Goal: Task Accomplishment & Management: Manage account settings

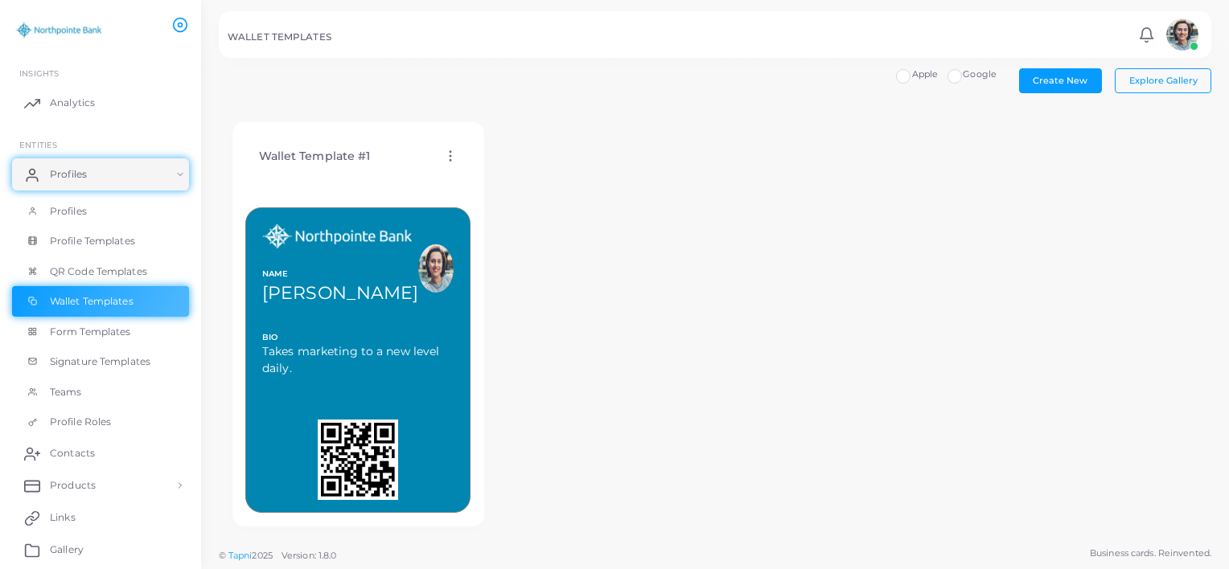
click at [441, 496] on div at bounding box center [358, 460] width 224 height 80
click at [1086, 72] on button "Create New" at bounding box center [1060, 80] width 83 height 24
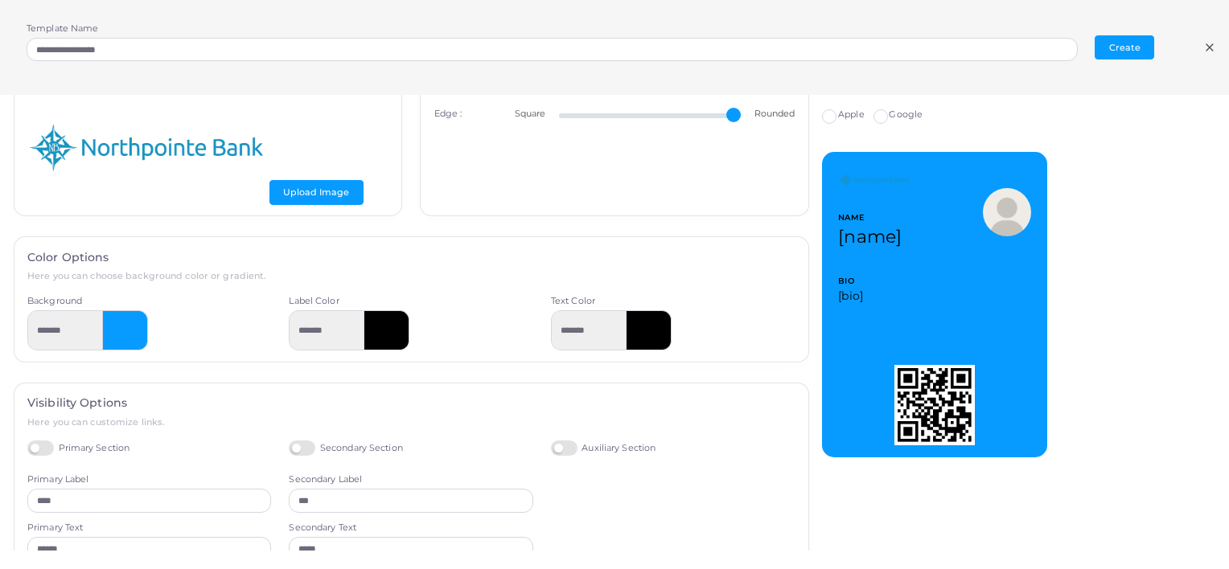
scroll to position [92, 0]
click at [132, 333] on div at bounding box center [125, 330] width 45 height 40
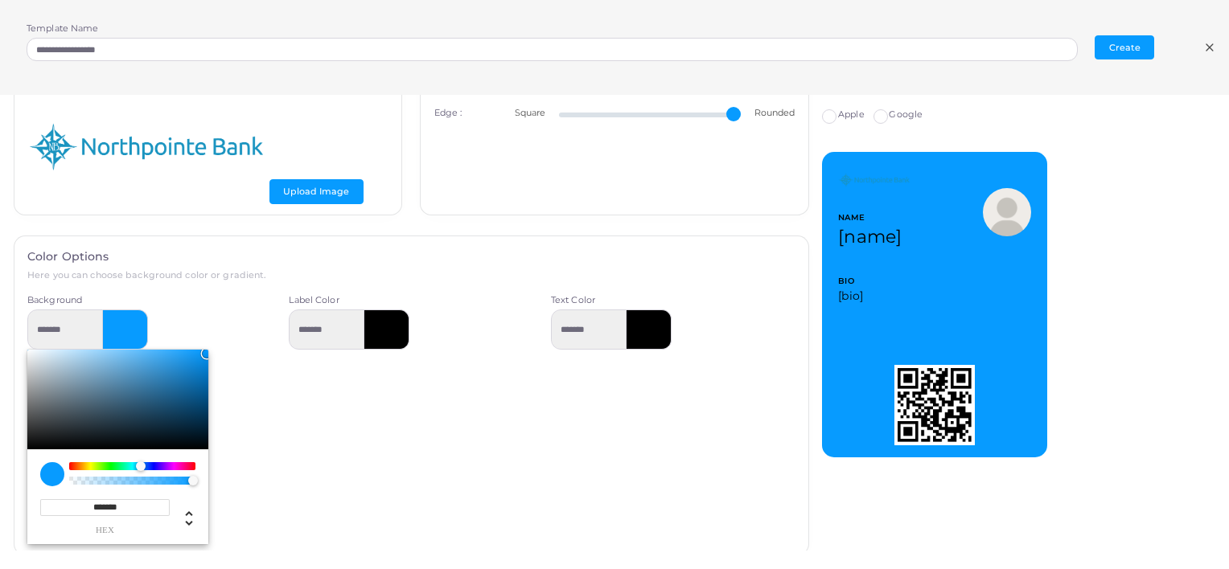
click at [215, 280] on h6 "Here you can choose background color or gradient." at bounding box center [410, 275] width 767 height 10
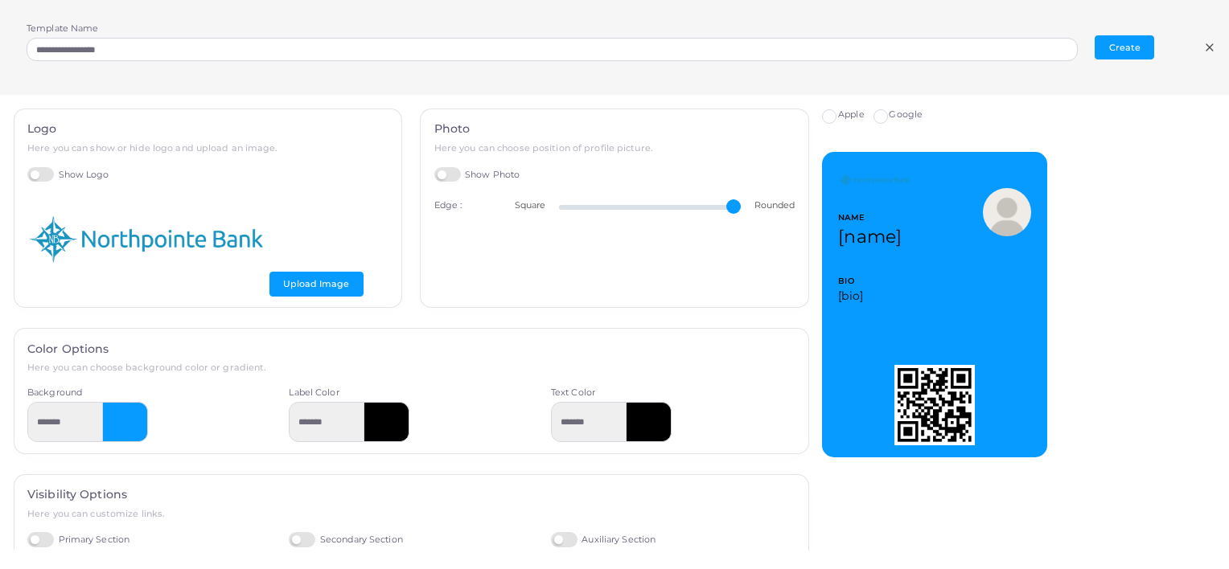
scroll to position [0, 0]
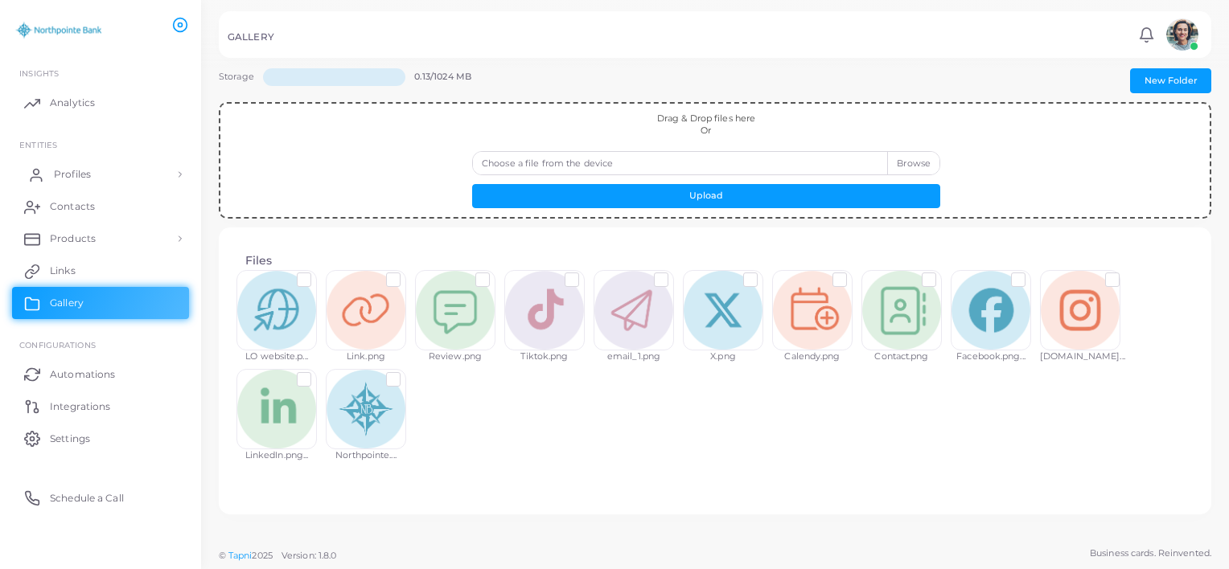
click at [94, 173] on link "Profiles" at bounding box center [100, 174] width 177 height 32
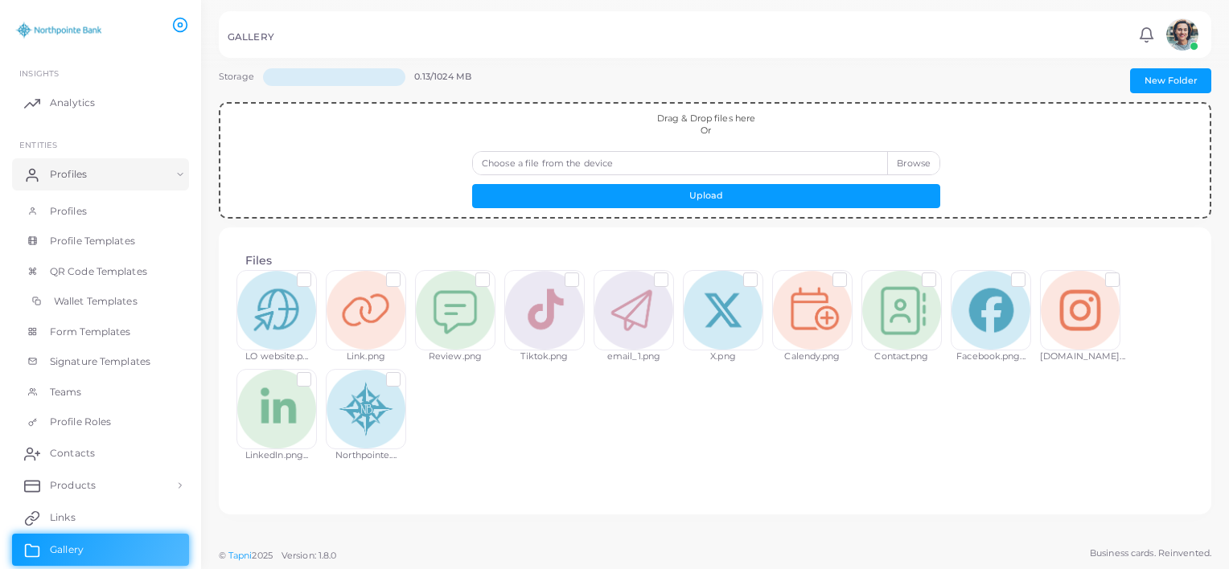
click at [84, 296] on span "Wallet Templates" at bounding box center [96, 301] width 84 height 14
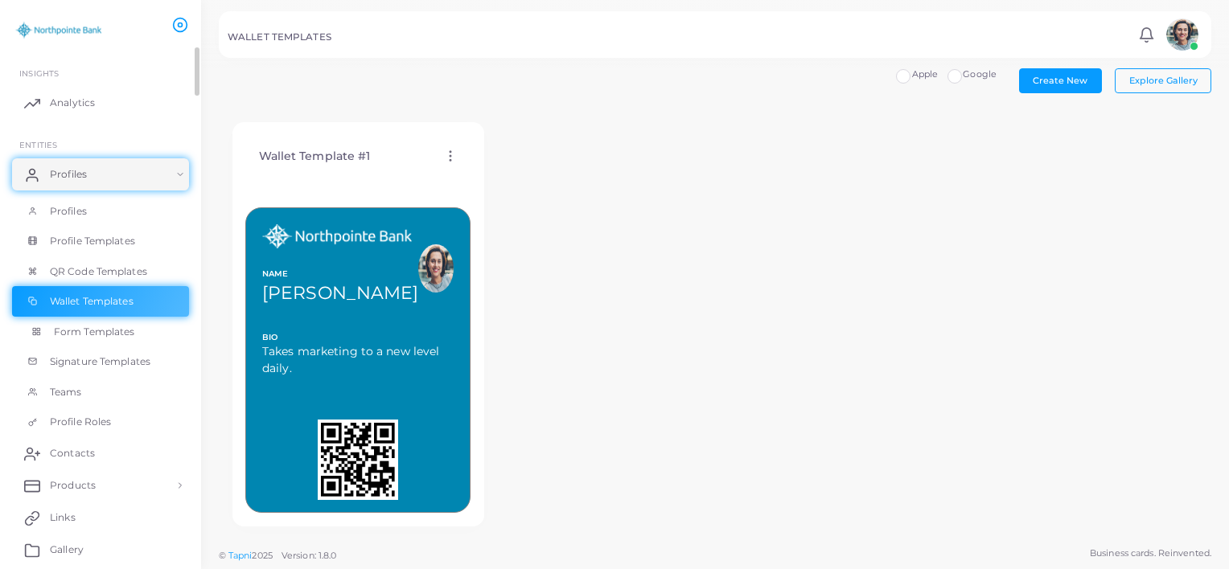
click at [145, 327] on link "Form Templates" at bounding box center [100, 332] width 177 height 31
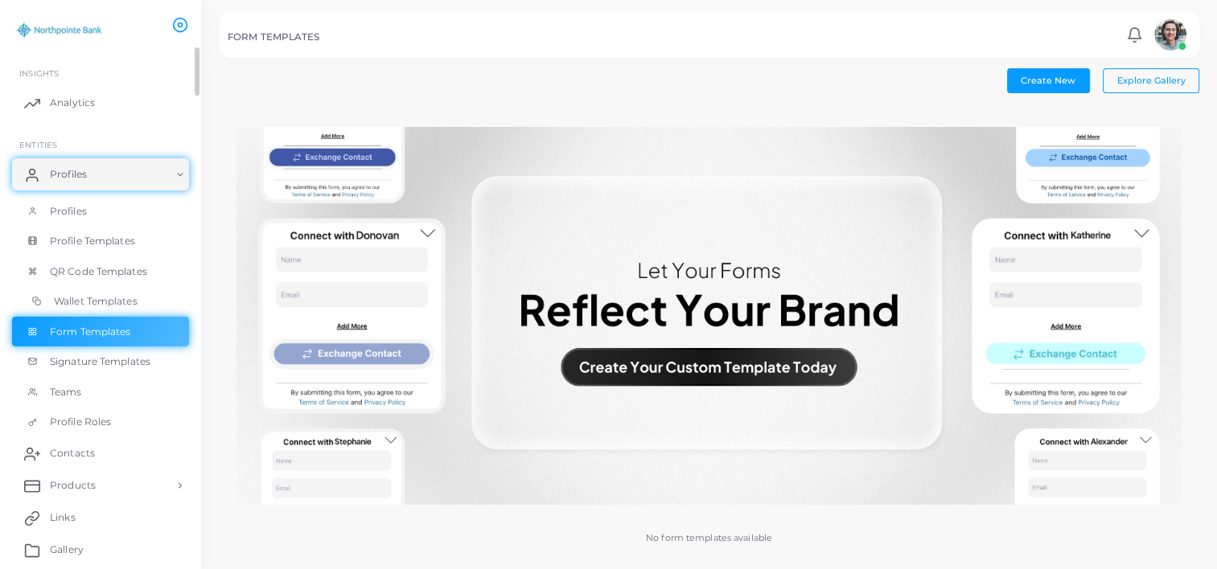
click at [132, 300] on span "Wallet Templates" at bounding box center [96, 301] width 84 height 14
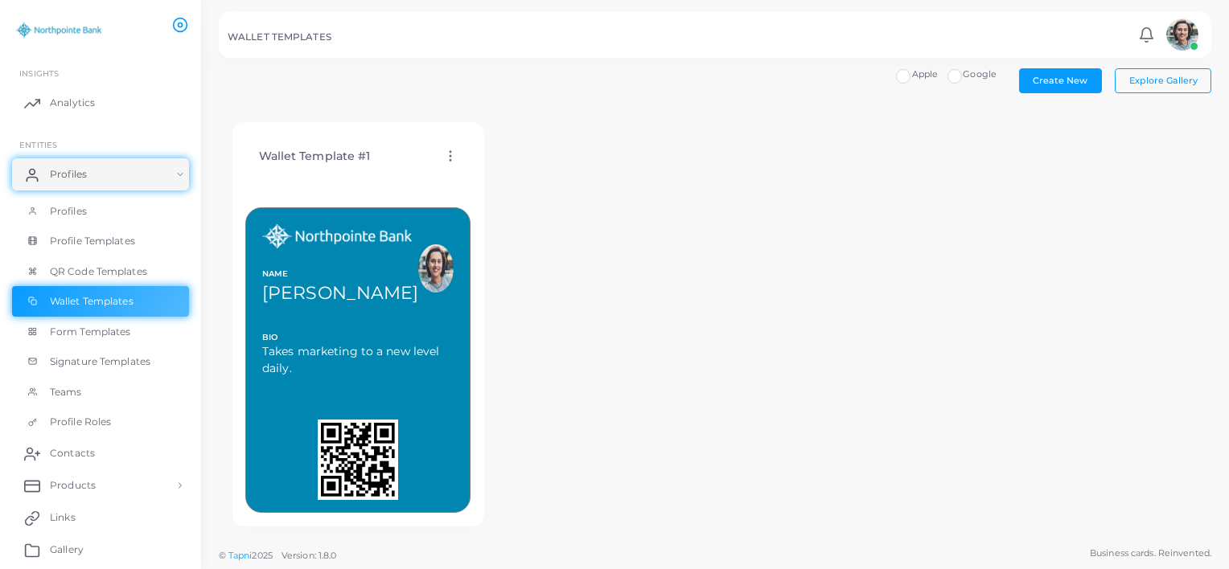
click at [962, 71] on label "Google" at bounding box center [979, 74] width 34 height 13
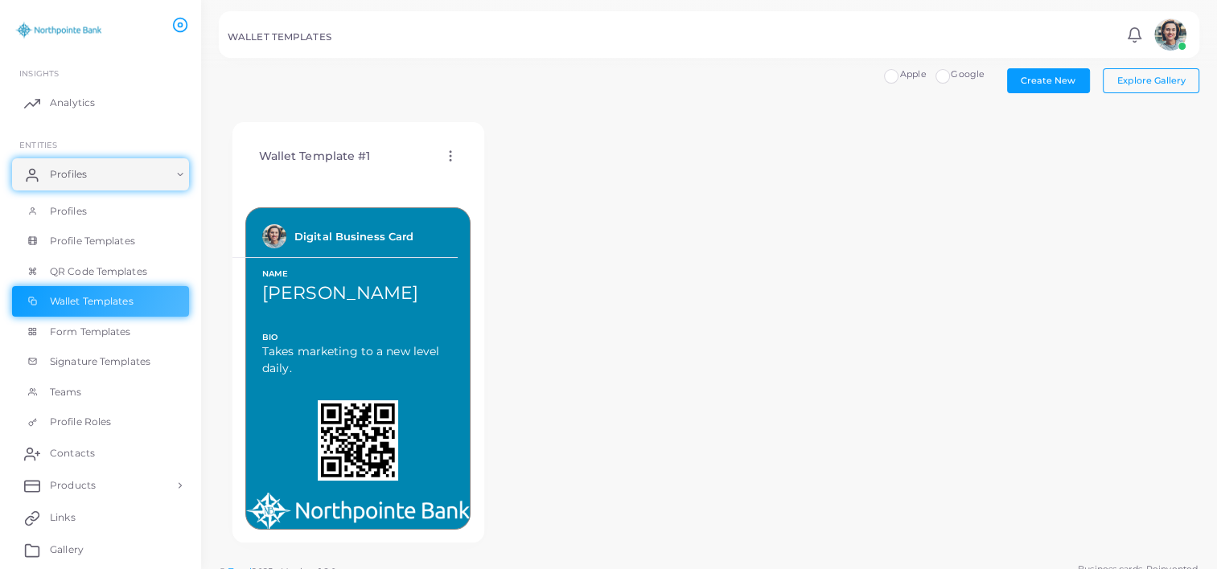
click at [903, 69] on div "Apple" at bounding box center [905, 74] width 42 height 13
click at [900, 76] on label "Apple" at bounding box center [913, 74] width 27 height 13
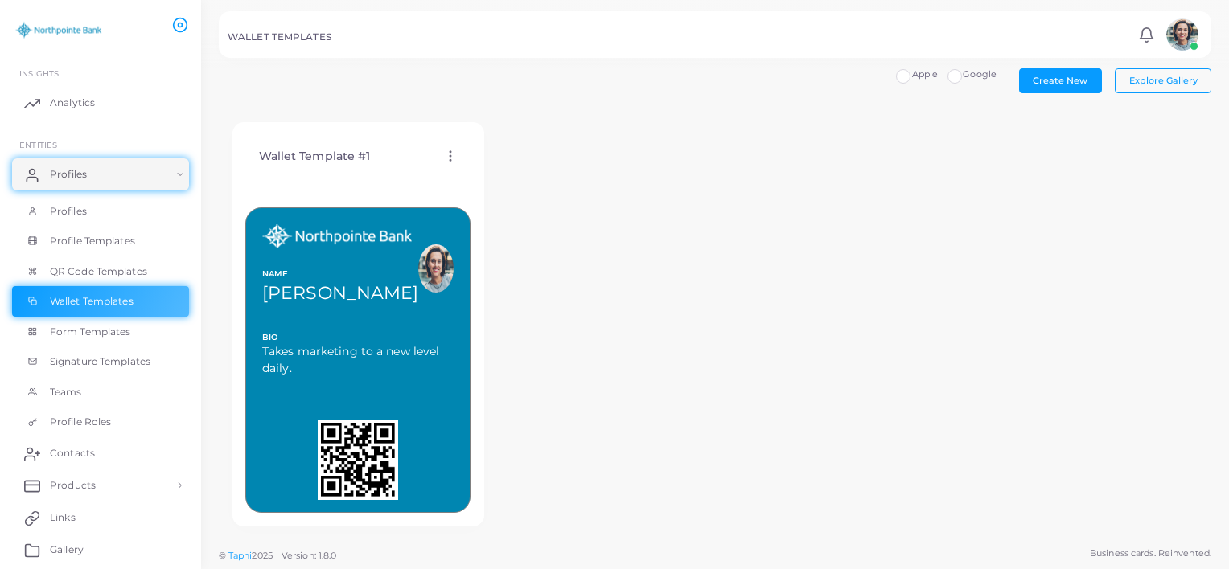
click at [444, 160] on icon at bounding box center [450, 156] width 14 height 14
click at [478, 180] on span "Edit Template" at bounding box center [508, 180] width 61 height 13
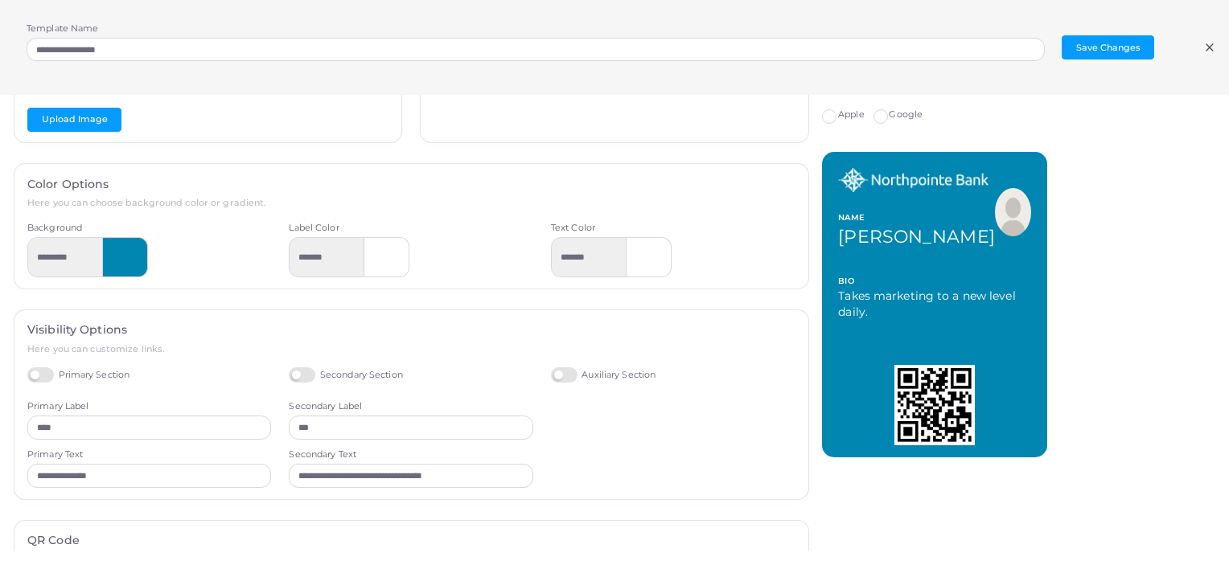
scroll to position [203, 0]
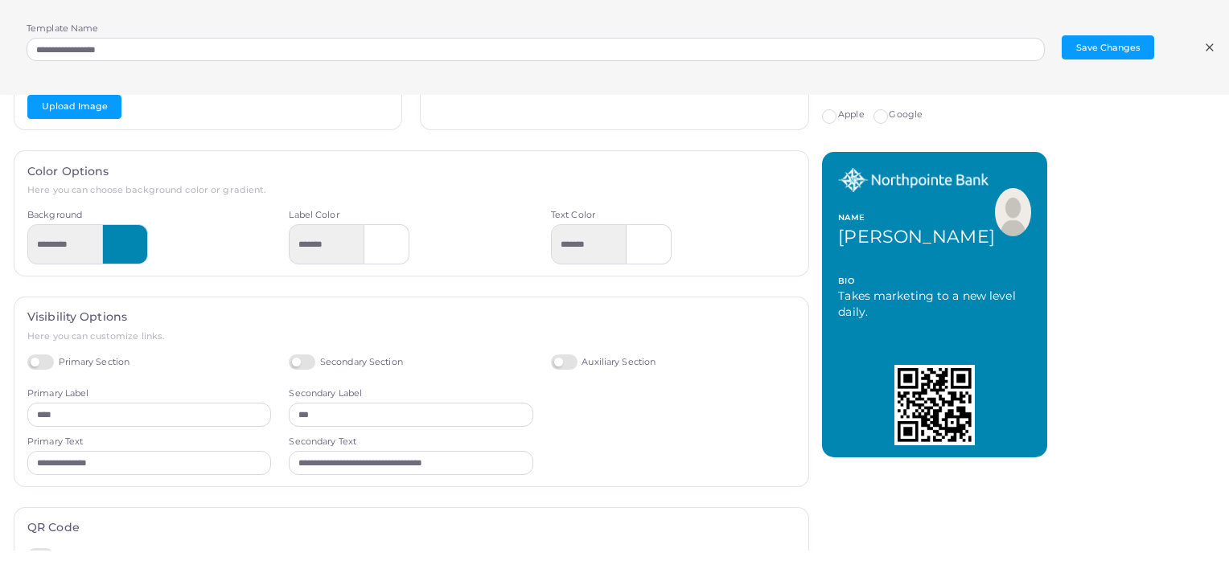
click at [119, 240] on div at bounding box center [125, 244] width 45 height 40
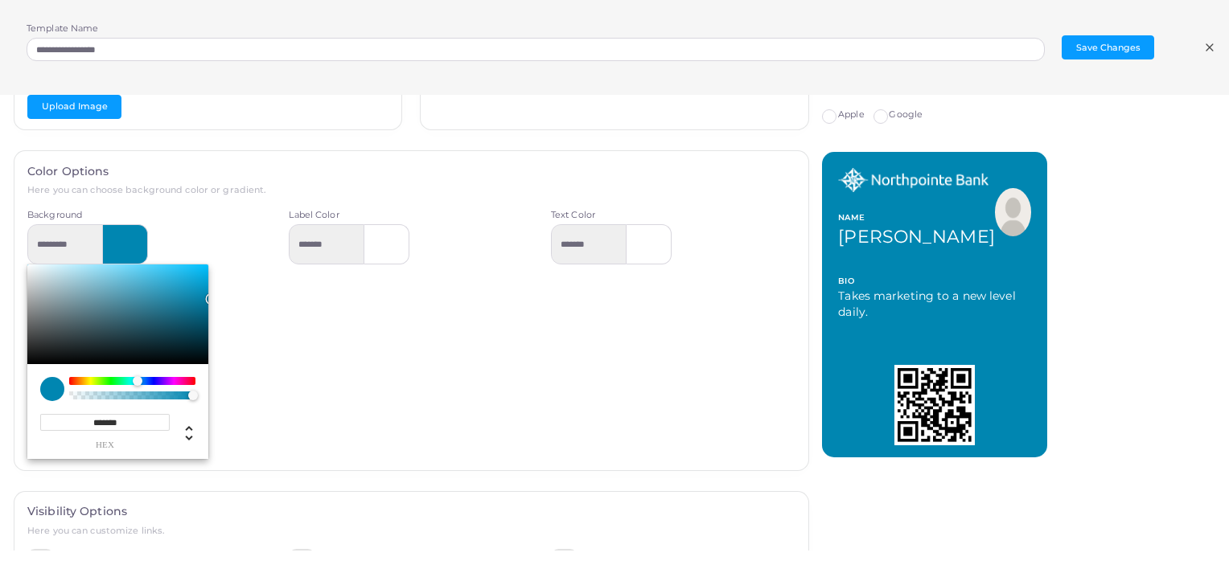
click at [118, 438] on div "******* hex" at bounding box center [104, 431] width 129 height 35
click at [100, 446] on span "hex" at bounding box center [104, 445] width 129 height 9
click at [312, 330] on div "Label Color *******" at bounding box center [410, 334] width 261 height 250
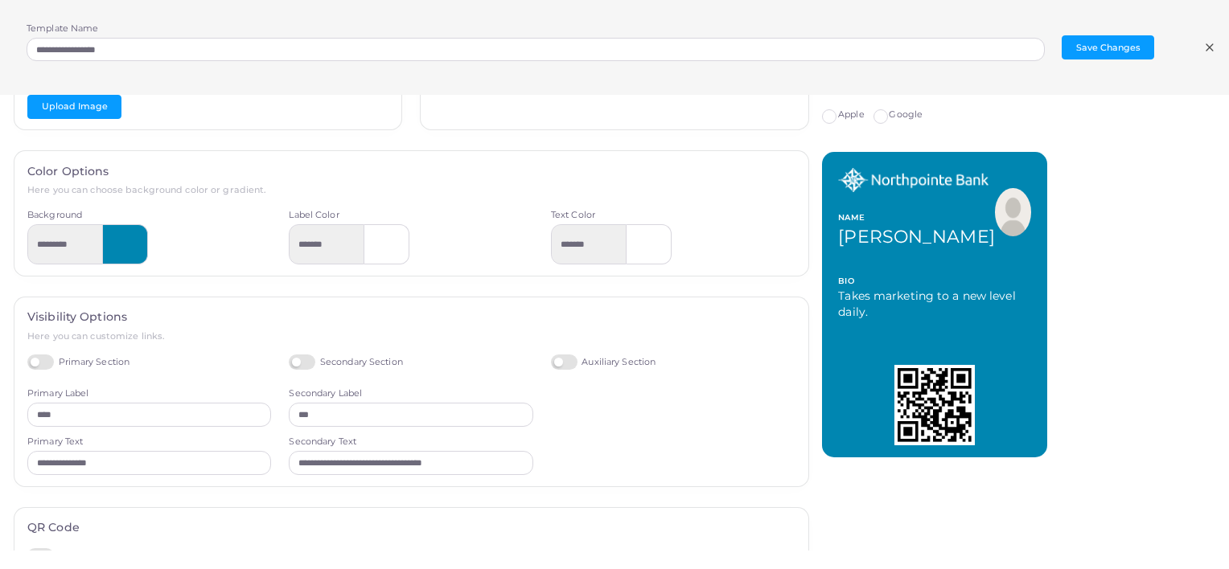
click at [139, 250] on div at bounding box center [125, 244] width 45 height 40
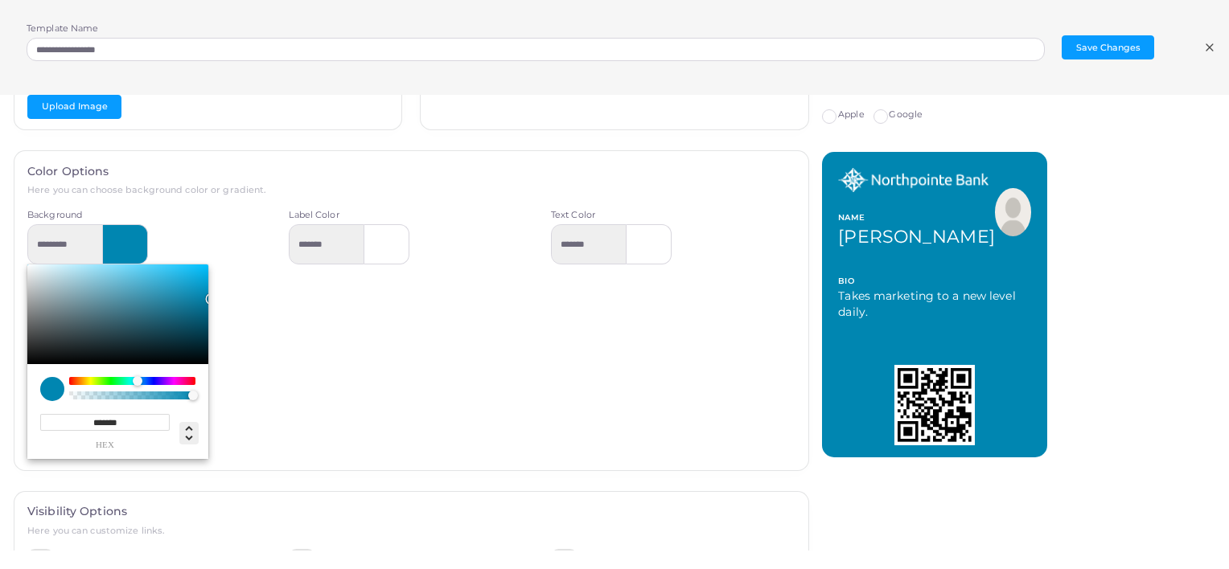
click at [189, 437] on icon "Change another color definition" at bounding box center [188, 433] width 7 height 14
click at [39, 387] on div "******* hex * r *** g *** b * a *** h **** s *** l * a" at bounding box center [117, 411] width 181 height 95
click at [302, 351] on div "Label Color *******" at bounding box center [410, 334] width 261 height 250
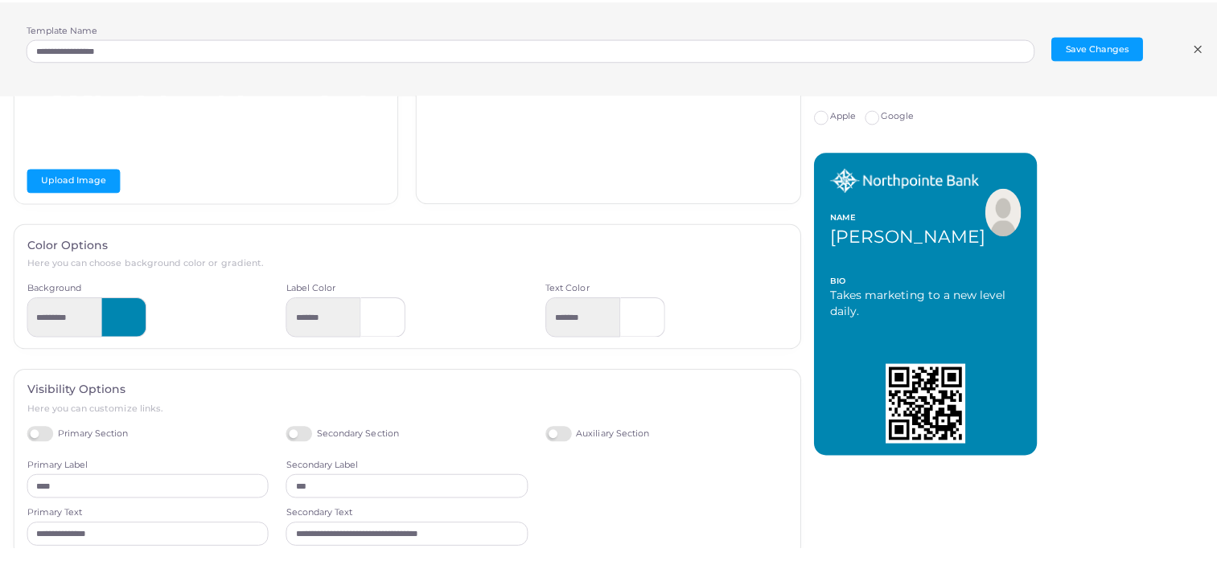
scroll to position [0, 0]
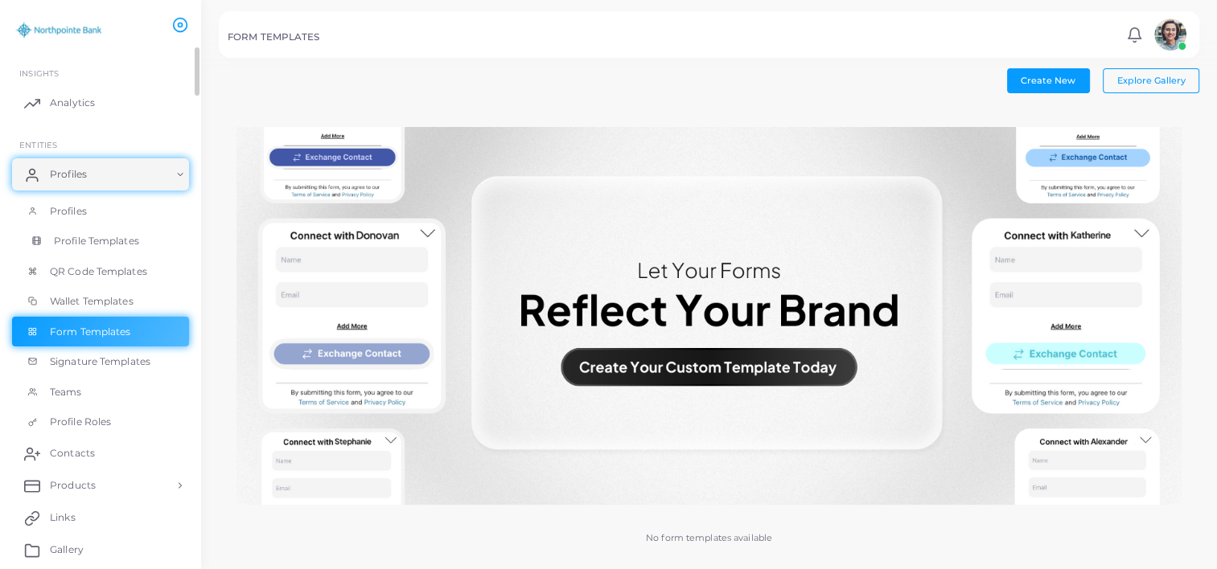
click at [75, 244] on span "Profile Templates" at bounding box center [96, 241] width 85 height 14
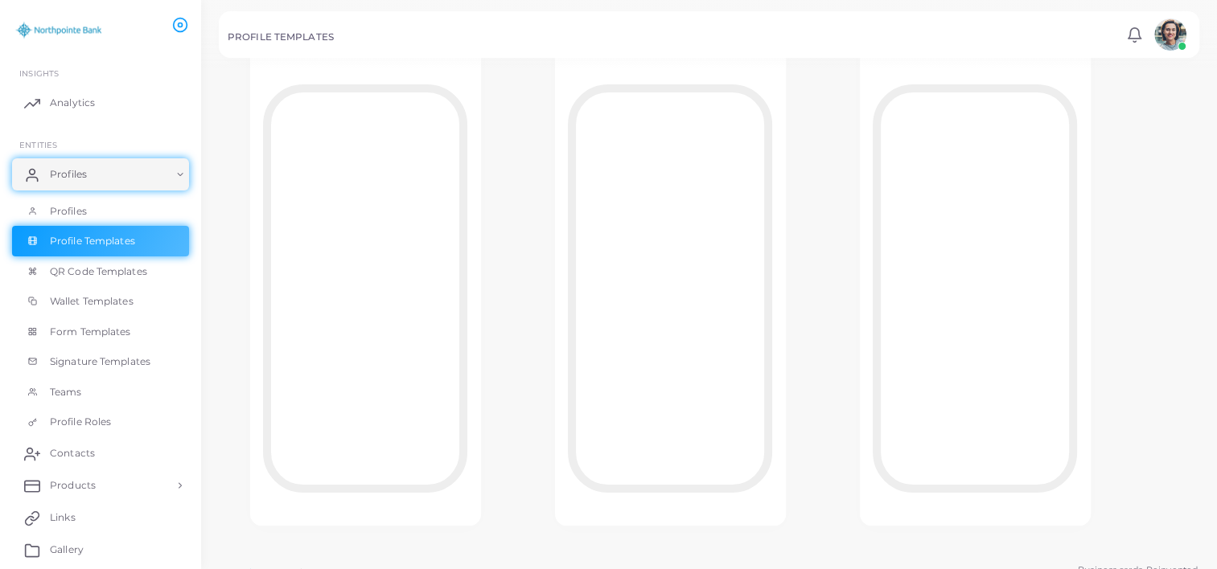
scroll to position [62, 0]
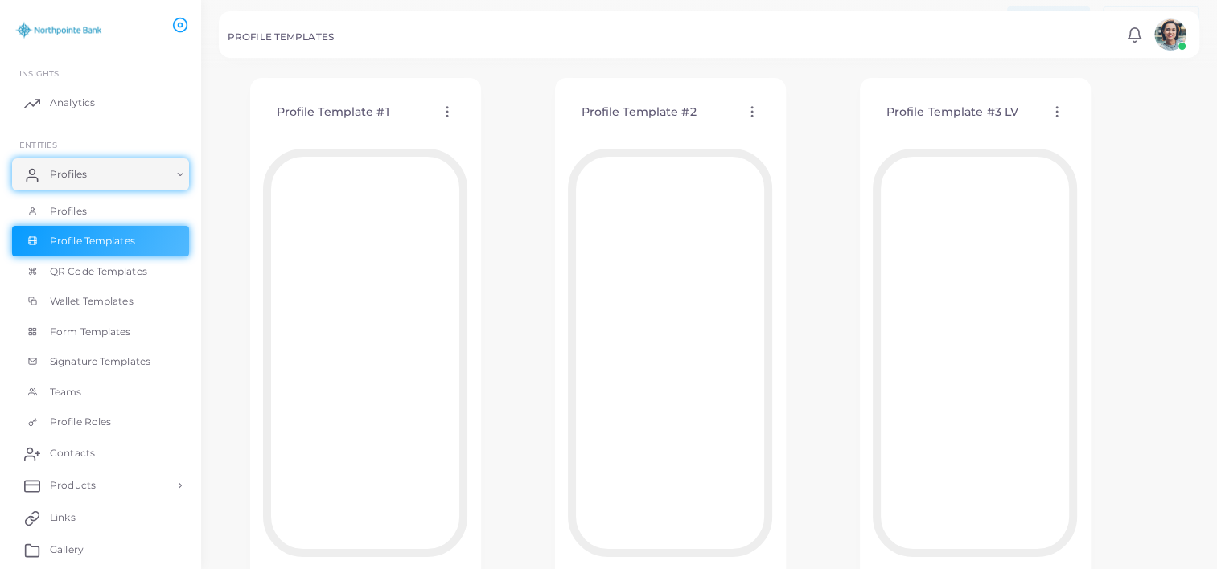
click at [1053, 107] on icon at bounding box center [1056, 112] width 14 height 14
click at [1091, 129] on span "Edit Template" at bounding box center [1117, 127] width 61 height 13
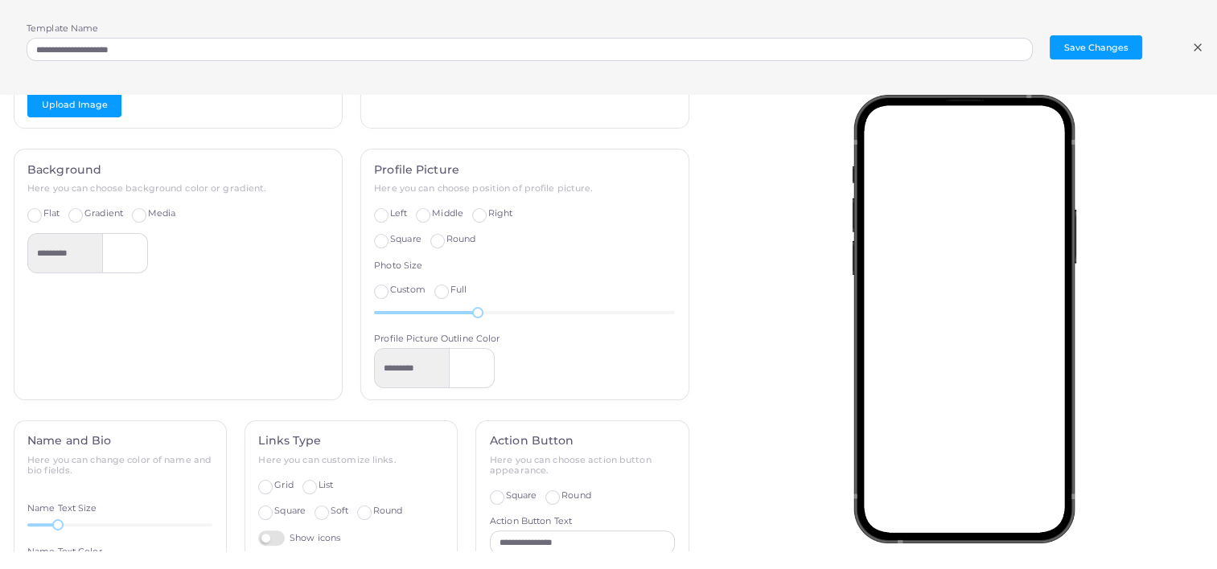
scroll to position [341, 0]
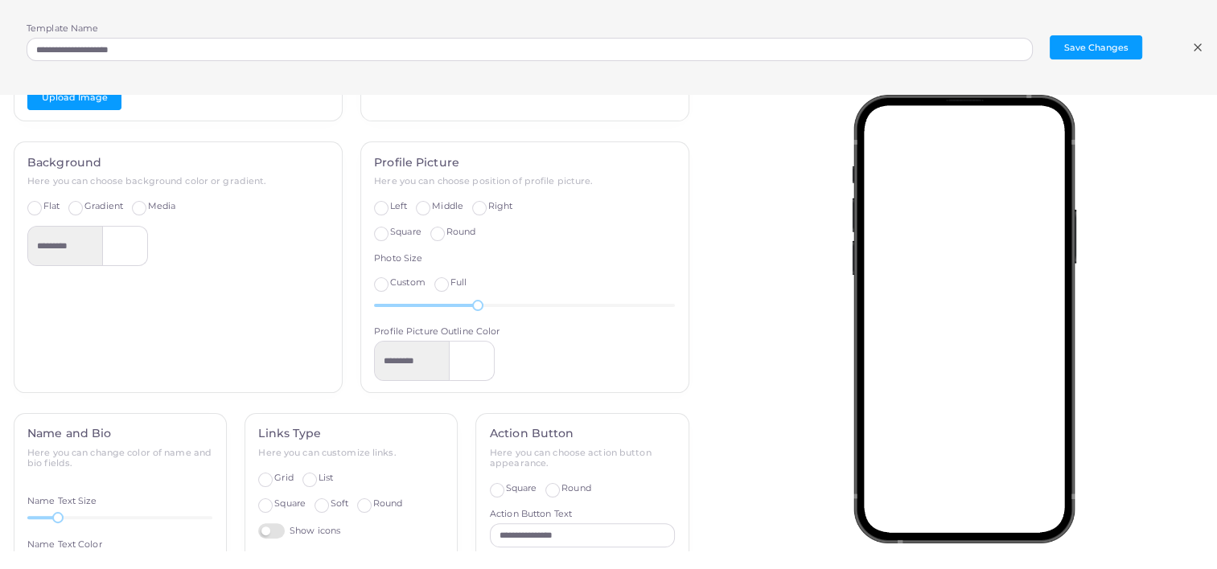
click at [149, 201] on span "Media" at bounding box center [162, 205] width 28 height 11
click at [108, 238] on button "Upload Image" at bounding box center [74, 238] width 94 height 24
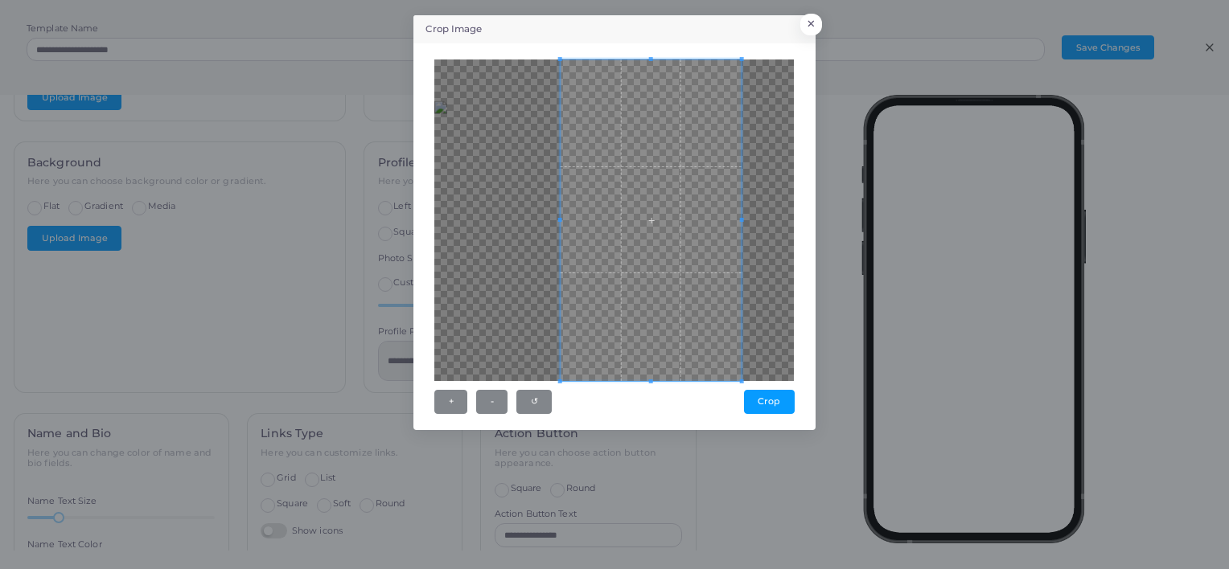
click at [460, 232] on div at bounding box center [613, 221] width 359 height 322
click at [808, 30] on button "×" at bounding box center [809, 28] width 22 height 21
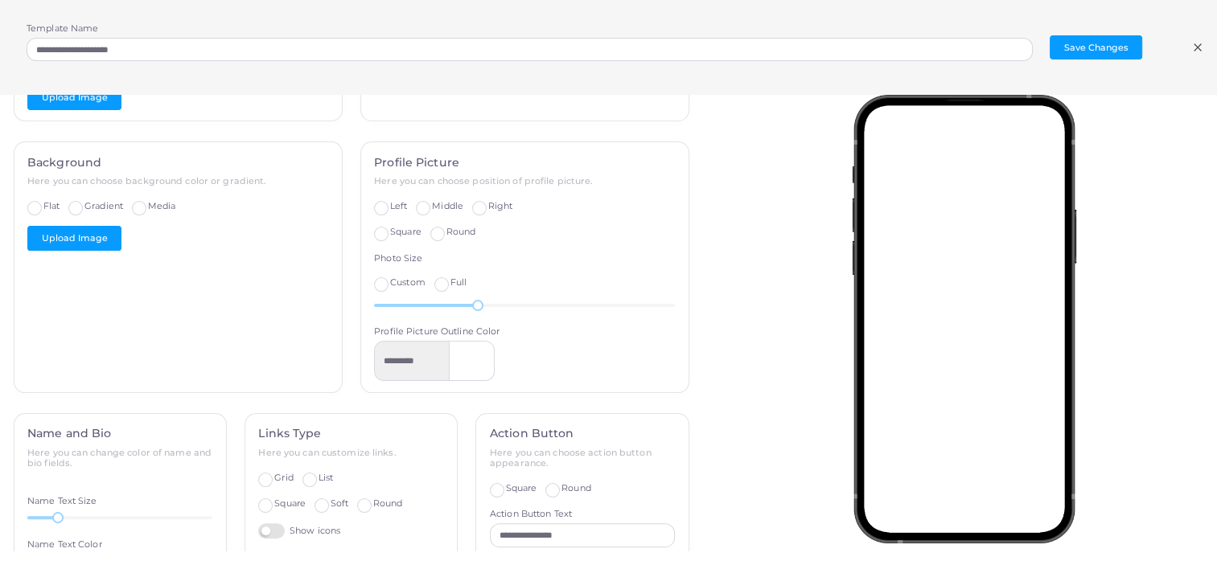
click at [55, 208] on span "Flat" at bounding box center [51, 205] width 16 height 11
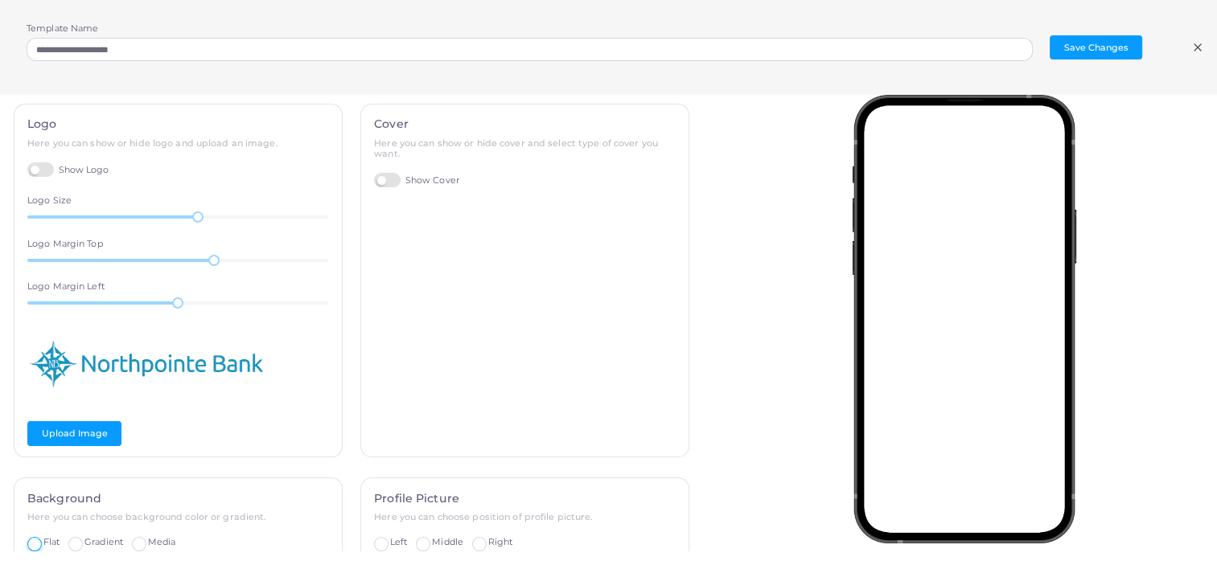
scroll to position [3, 0]
click at [380, 180] on label "Show Cover" at bounding box center [416, 181] width 85 height 15
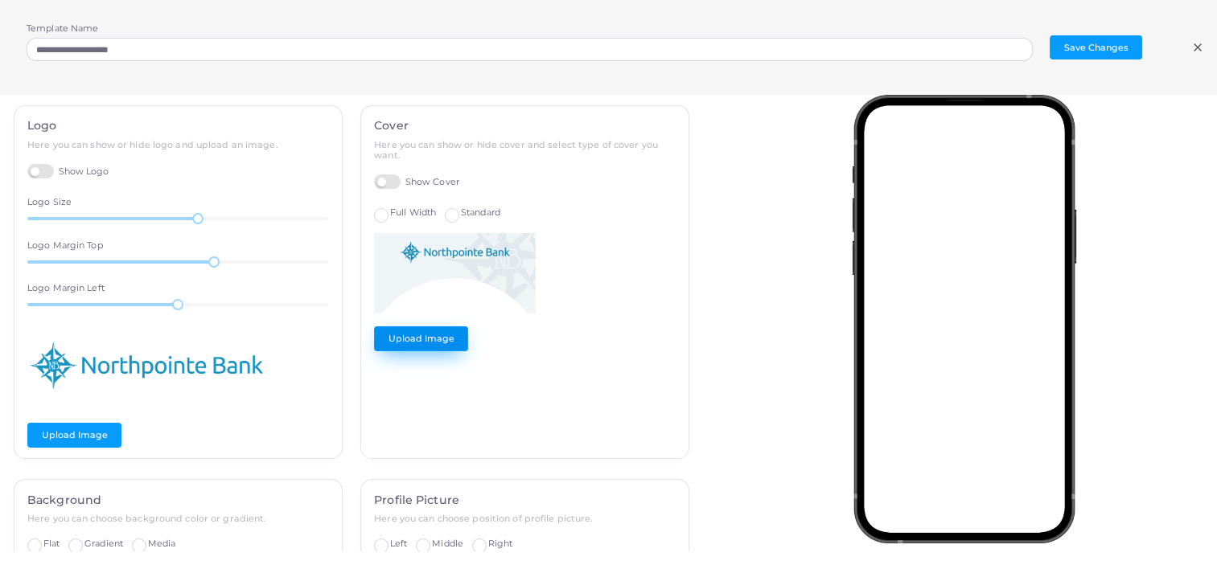
click at [432, 338] on button "Upload Image" at bounding box center [421, 338] width 94 height 24
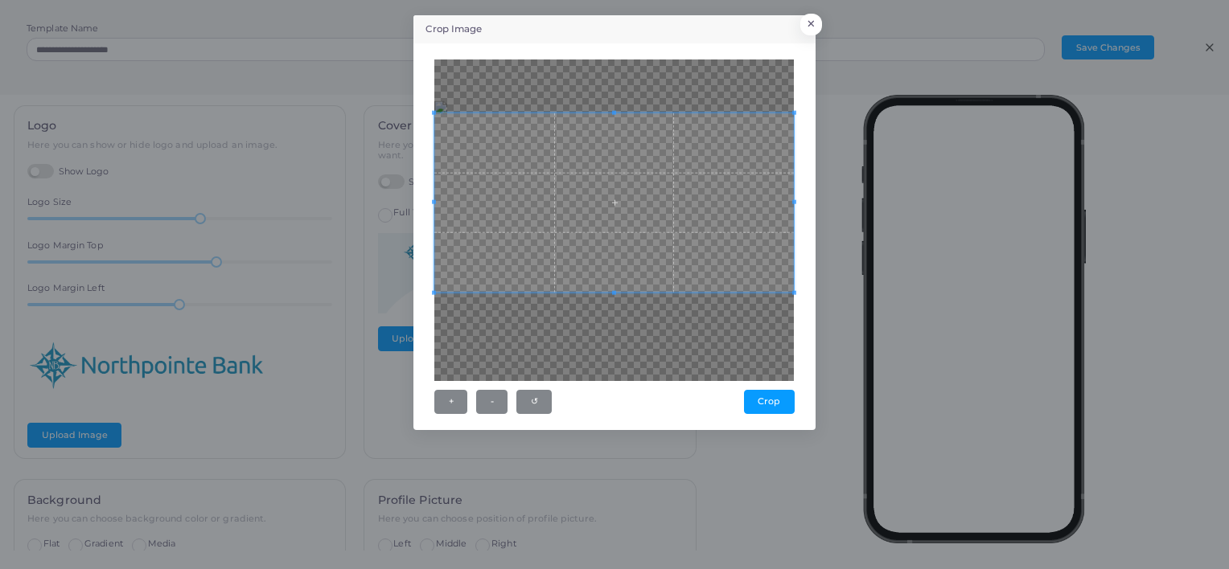
click at [712, 181] on span at bounding box center [613, 203] width 359 height 180
click at [715, 310] on div at bounding box center [613, 221] width 359 height 322
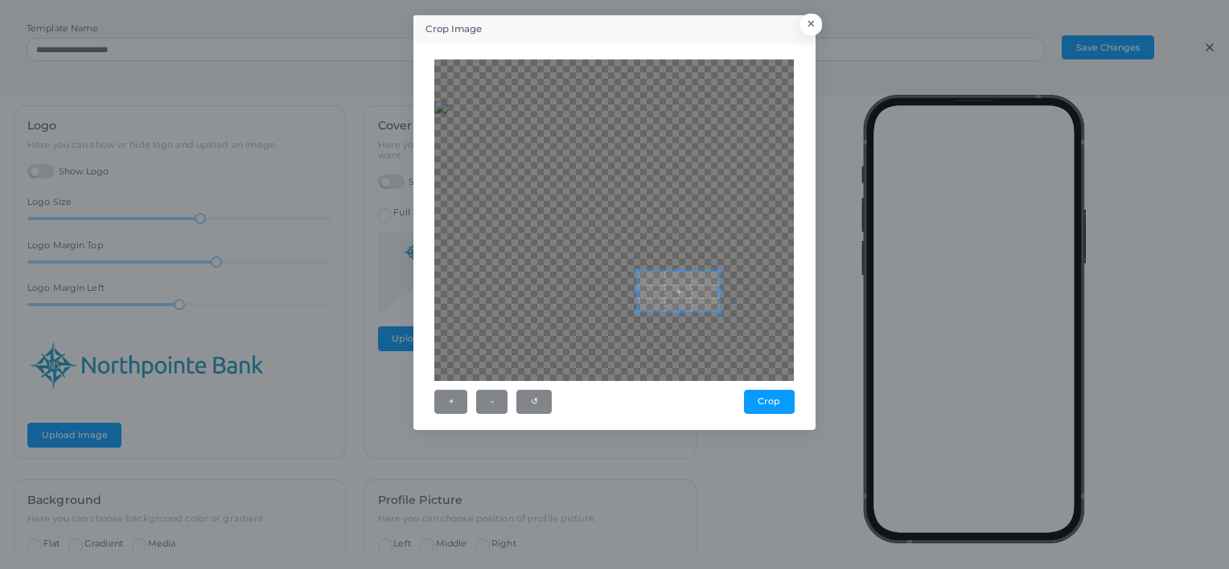
click at [703, 235] on div at bounding box center [613, 221] width 359 height 322
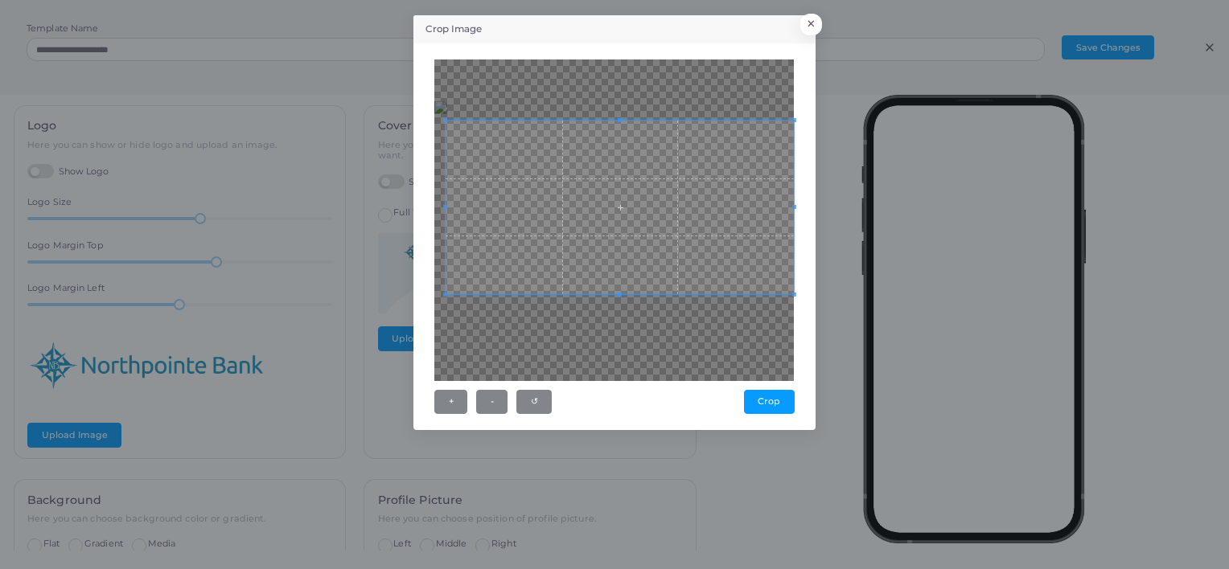
click at [786, 299] on div at bounding box center [613, 221] width 359 height 322
click at [392, 306] on div "Crop Image × + - ↺ Crop" at bounding box center [614, 284] width 1229 height 569
click at [611, 339] on div at bounding box center [613, 221] width 359 height 322
click at [772, 401] on button "Crop" at bounding box center [769, 402] width 51 height 24
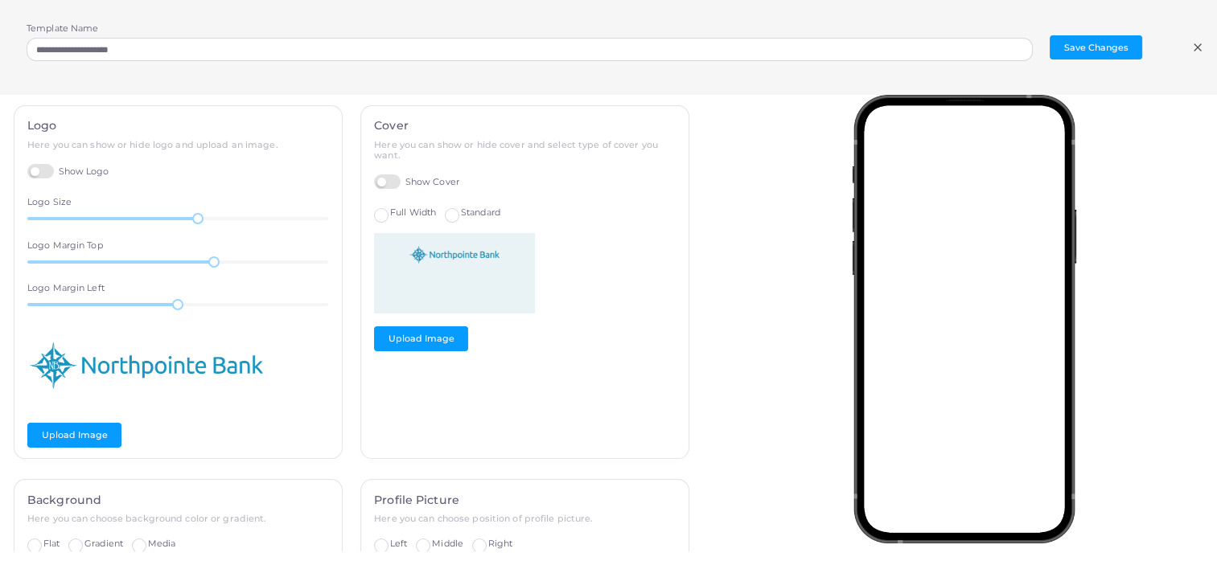
click at [422, 265] on img at bounding box center [454, 273] width 161 height 80
click at [464, 208] on span "Standard" at bounding box center [480, 212] width 39 height 11
click at [396, 205] on div "Cover Here you can show or hide cover and select type of cover you want. Show C…" at bounding box center [524, 282] width 327 height 352
click at [396, 220] on div "Cover Here you can show or hide cover and select type of cover you want. Show C…" at bounding box center [524, 282] width 327 height 352
click at [390, 210] on label "Full Width" at bounding box center [413, 213] width 46 height 13
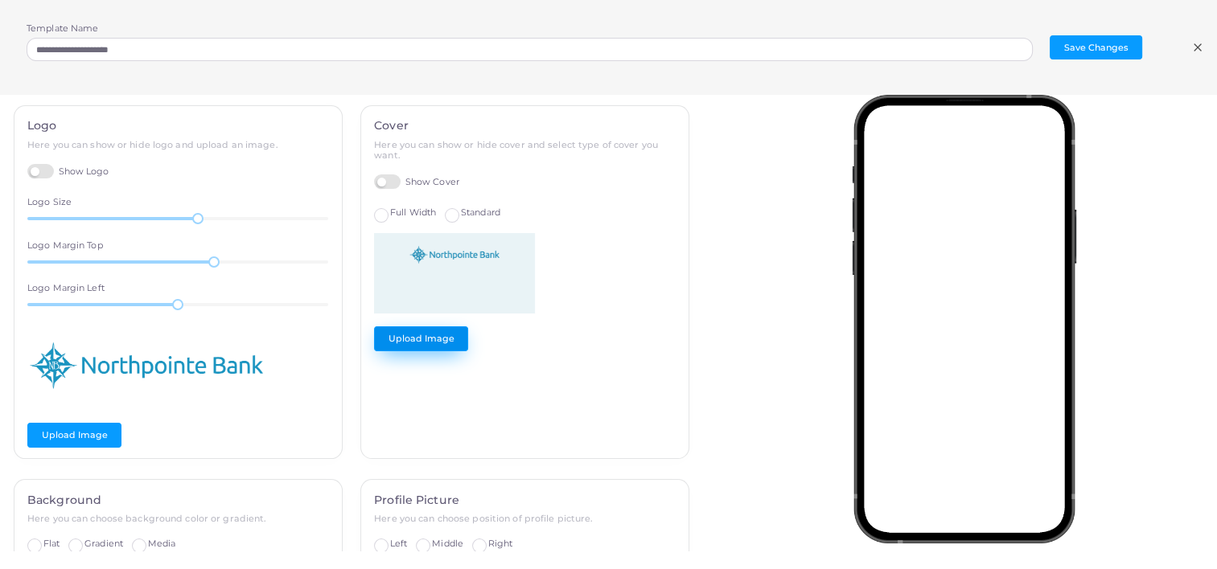
click at [449, 337] on button "Upload Image" at bounding box center [421, 338] width 94 height 24
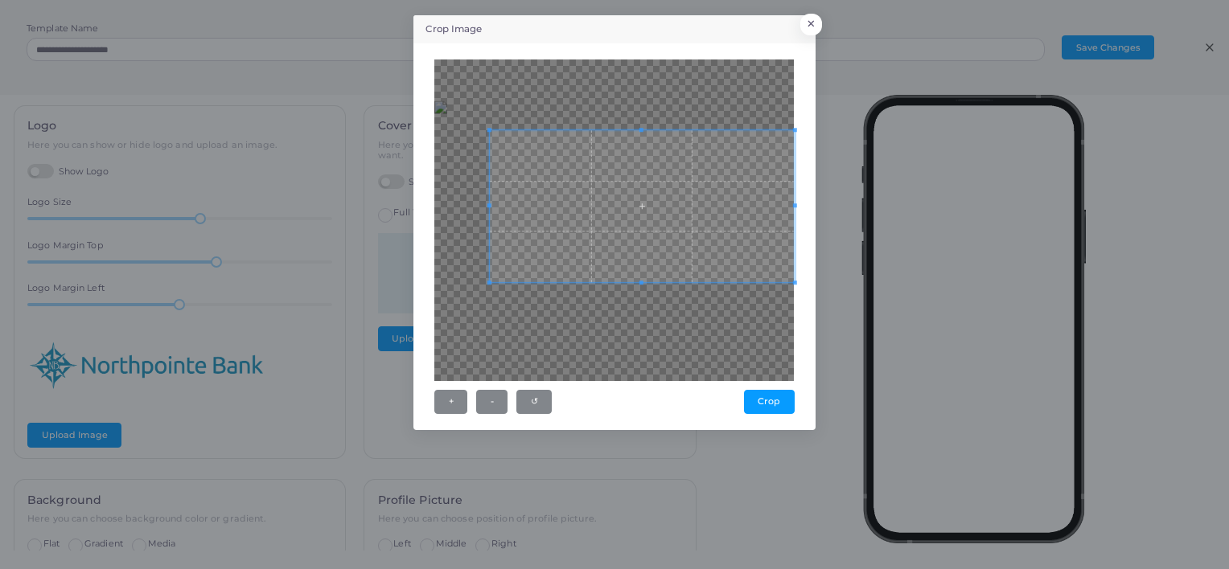
click at [490, 302] on div at bounding box center [613, 221] width 359 height 322
click at [552, 257] on span at bounding box center [622, 205] width 304 height 152
click at [494, 267] on span at bounding box center [495, 269] width 4 height 4
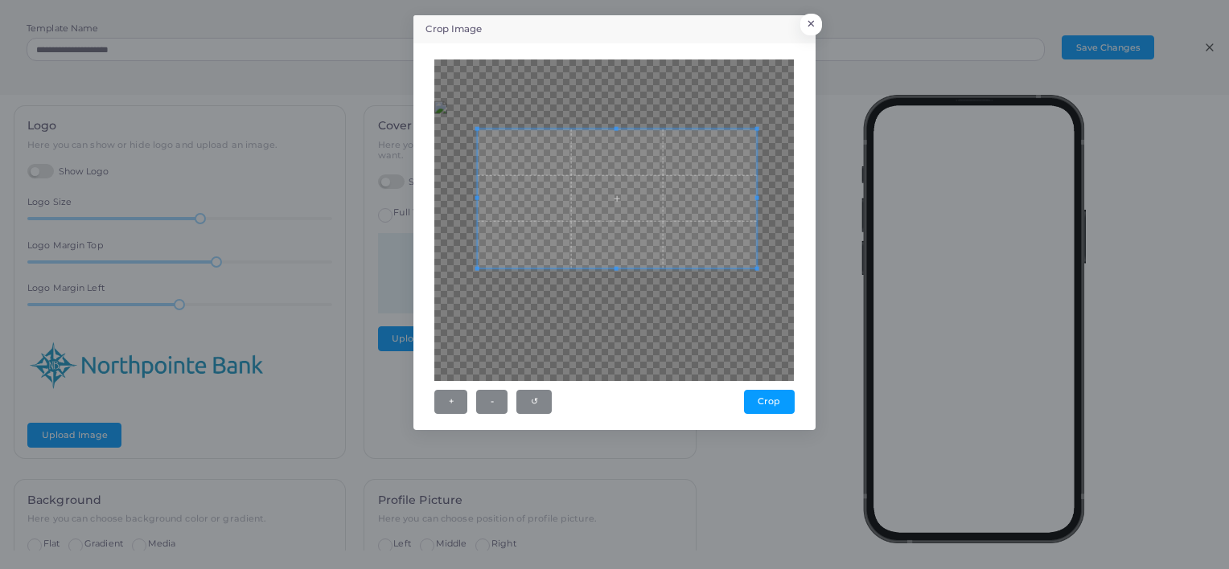
click at [573, 223] on span at bounding box center [617, 198] width 278 height 139
click at [765, 396] on button "Crop" at bounding box center [769, 402] width 51 height 24
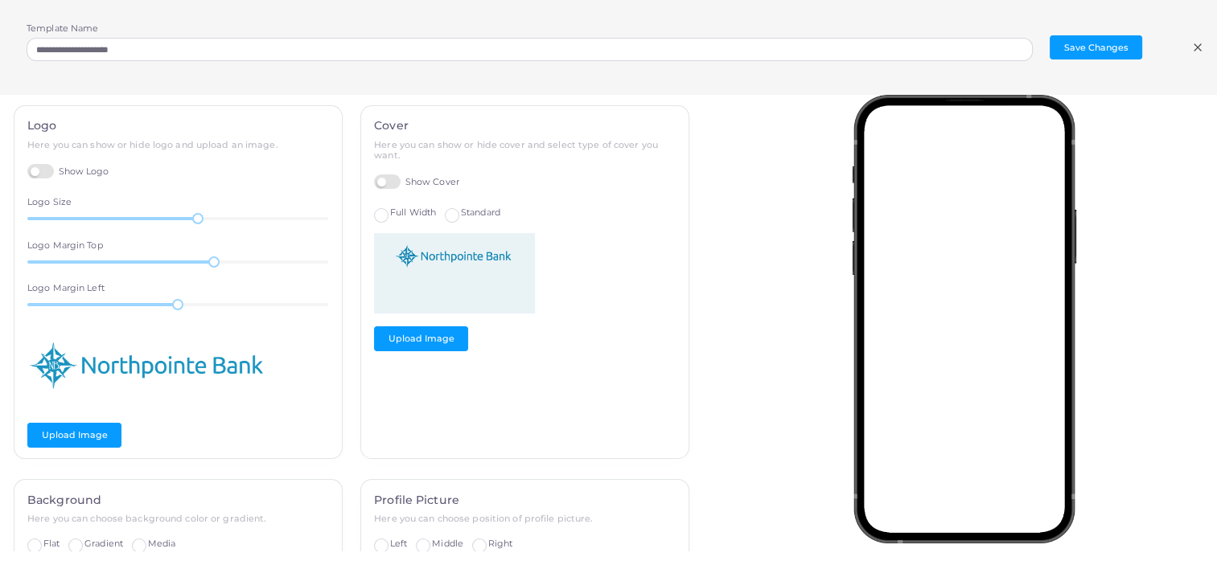
click at [44, 170] on label "Show Logo" at bounding box center [68, 171] width 82 height 15
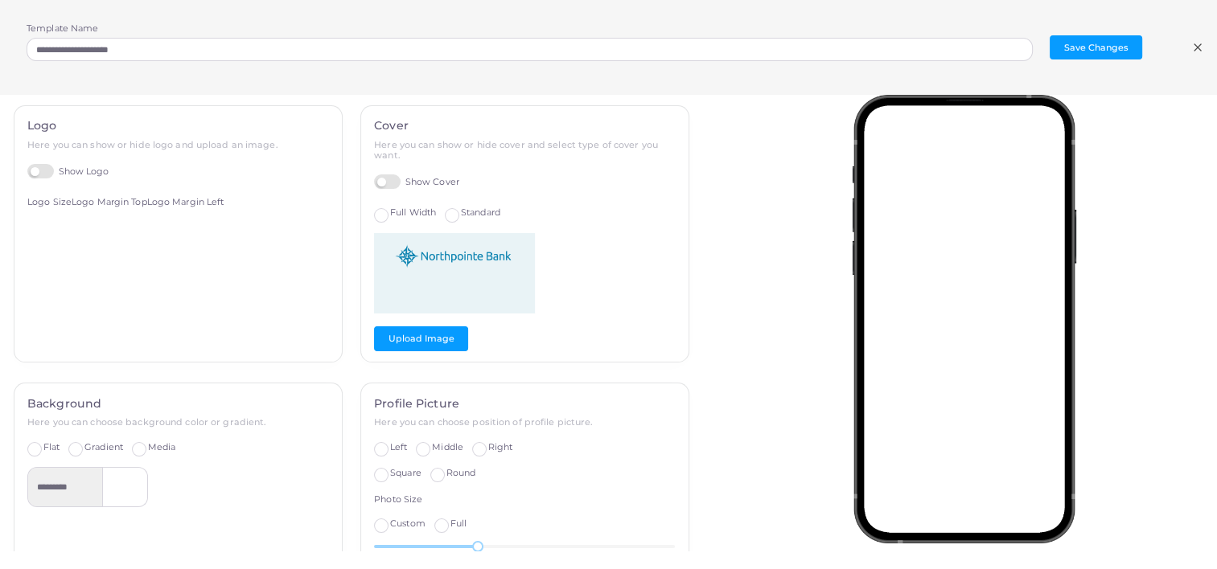
click at [392, 183] on label "Show Cover" at bounding box center [416, 181] width 85 height 15
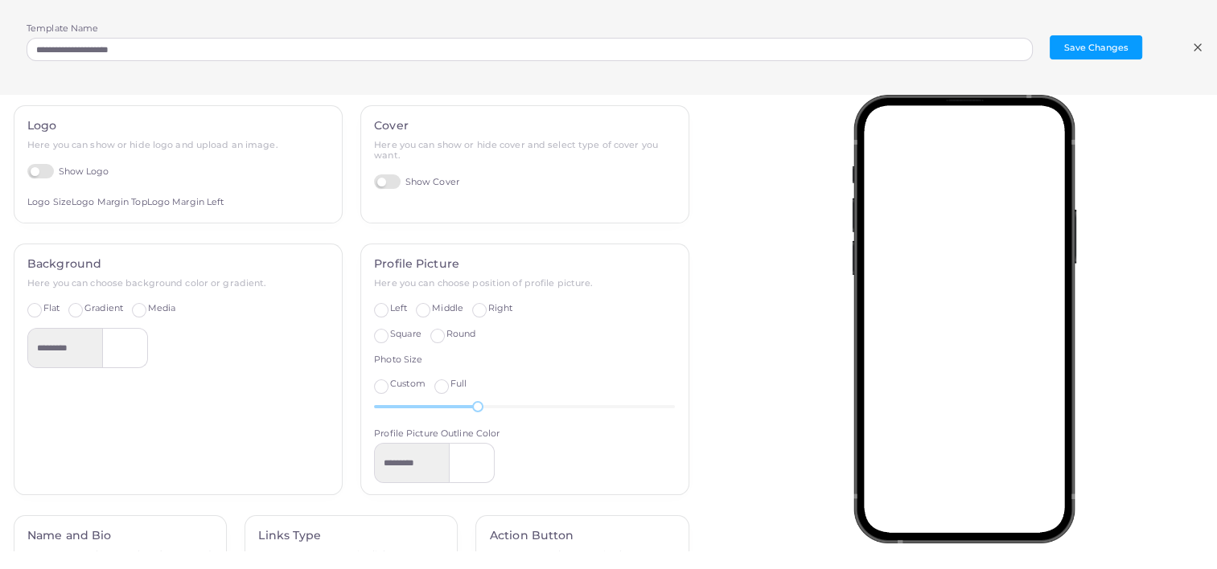
click at [46, 164] on label "Show Logo" at bounding box center [68, 171] width 82 height 15
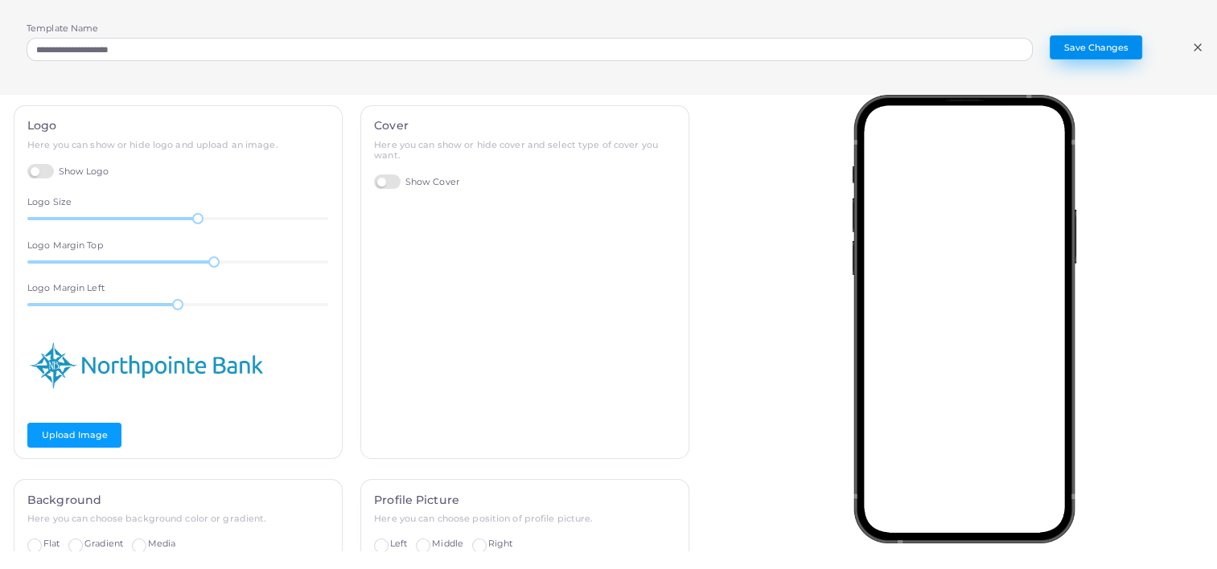
click at [1110, 42] on button "Save Changes" at bounding box center [1095, 47] width 92 height 24
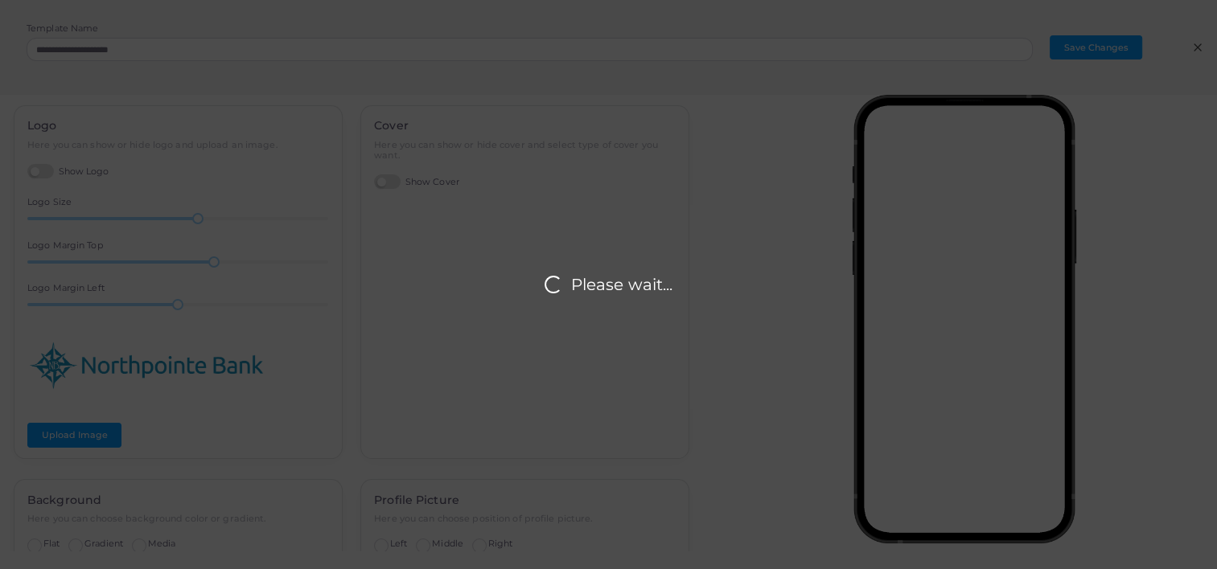
scroll to position [0, 0]
